Goal: Book appointment/travel/reservation

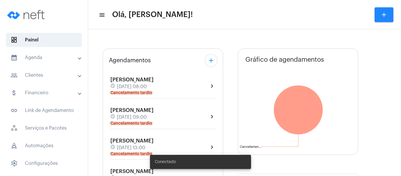
type input "[URL][DOMAIN_NAME]"
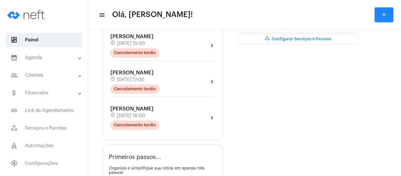
scroll to position [207, 0]
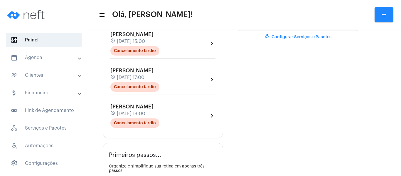
click at [45, 58] on mat-panel-title "calendar_month_outlined Agenda" at bounding box center [45, 57] width 68 height 7
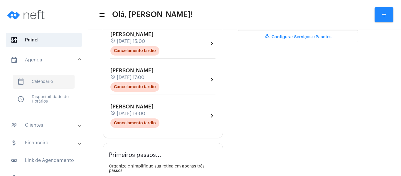
click at [41, 78] on span "calendar_month_outlined Calendário" at bounding box center [44, 82] width 62 height 14
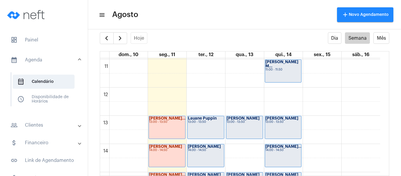
scroll to position [412, 0]
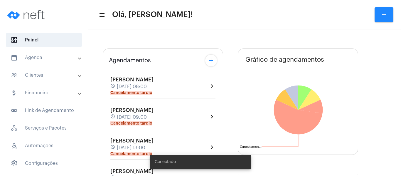
type input "[URL][DOMAIN_NAME]"
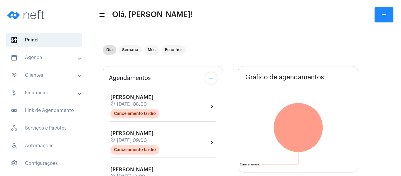
click at [38, 57] on mat-panel-title "calendar_month_outlined Agenda" at bounding box center [45, 57] width 68 height 7
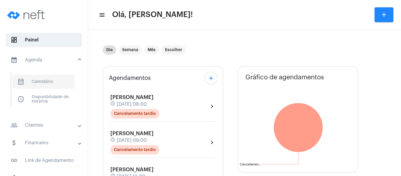
click at [41, 83] on span "calendar_month_outlined Calendário" at bounding box center [44, 82] width 62 height 14
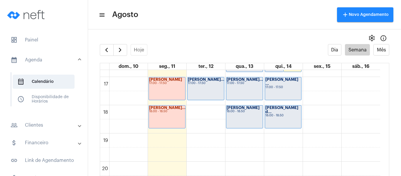
scroll to position [476, 0]
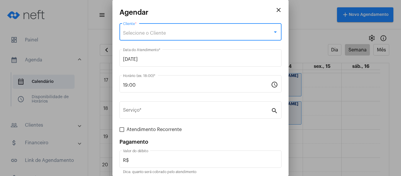
click at [224, 32] on div "Selecione o Cliente" at bounding box center [198, 33] width 150 height 5
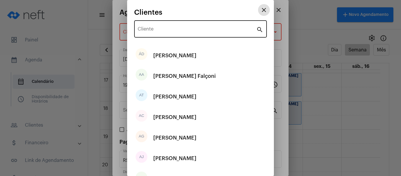
click at [223, 32] on input "Cliente" at bounding box center [197, 30] width 119 height 5
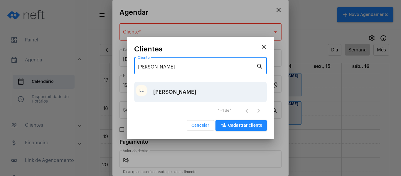
type input "lara lo"
click at [188, 97] on div "LL Lara Lopes" at bounding box center [200, 92] width 133 height 21
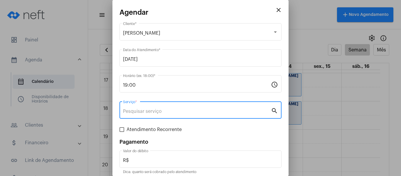
click at [177, 109] on input "Serviço *" at bounding box center [197, 111] width 148 height 5
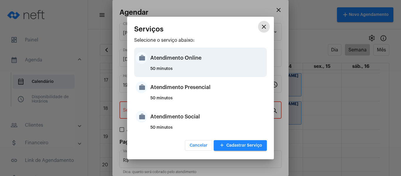
click at [185, 60] on div "Atendimento Online" at bounding box center [207, 58] width 115 height 18
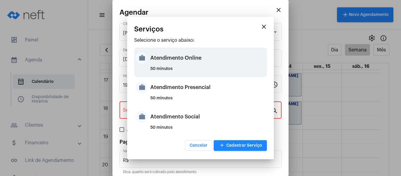
type input "Atendimento Online"
type input "R$ 170"
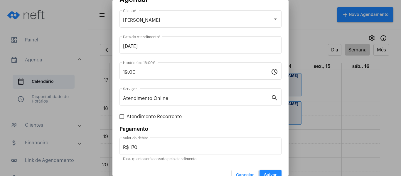
scroll to position [24, 0]
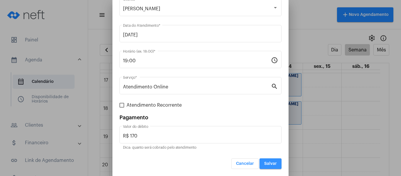
click at [274, 165] on button "Salvar" at bounding box center [271, 163] width 22 height 11
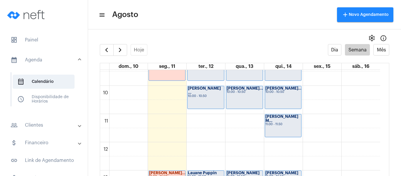
scroll to position [303, 0]
